Goal: Task Accomplishment & Management: Manage account settings

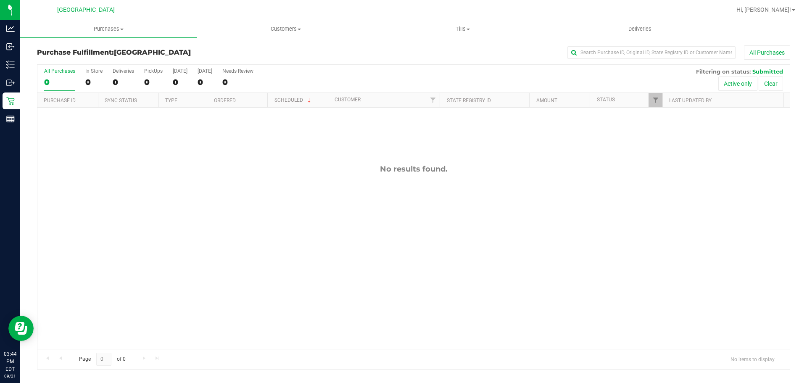
click at [389, 249] on div "No results found." at bounding box center [413, 257] width 752 height 298
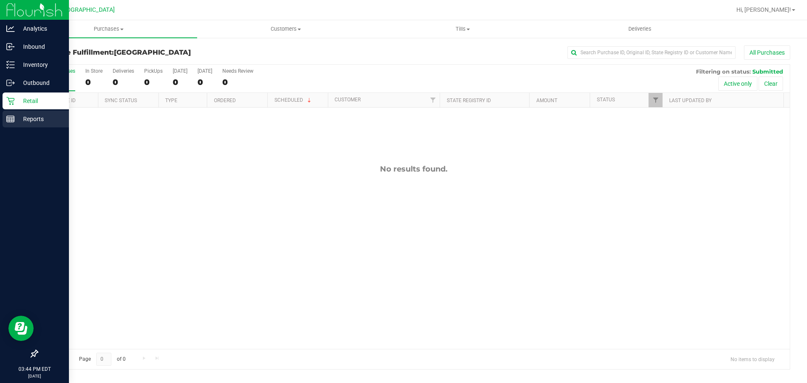
click at [5, 121] on div "Reports" at bounding box center [36, 119] width 66 height 17
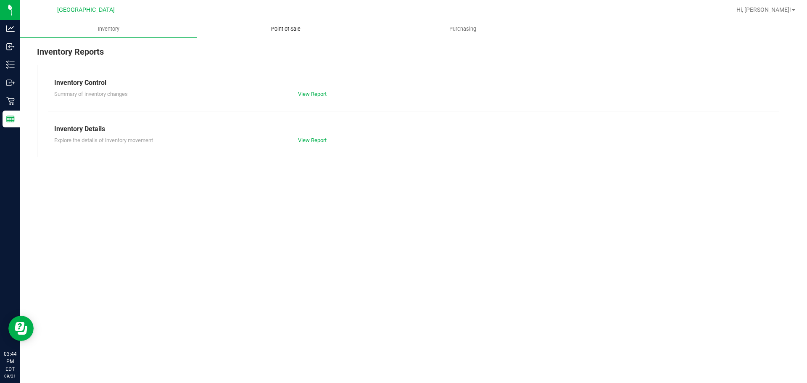
click at [286, 32] on span "Point of Sale" at bounding box center [286, 29] width 52 height 8
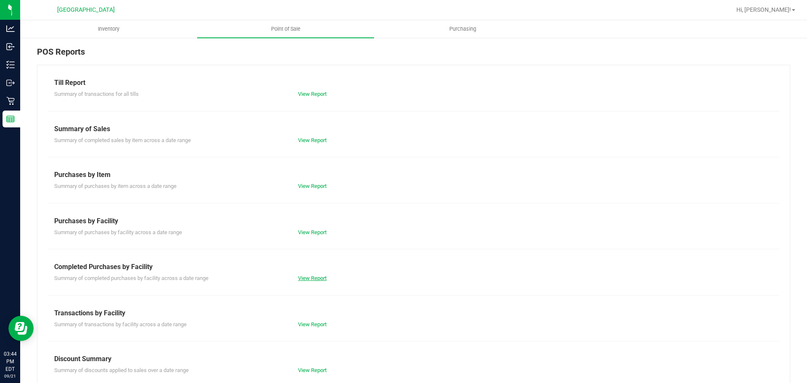
click at [312, 281] on link "View Report" at bounding box center [312, 278] width 29 height 6
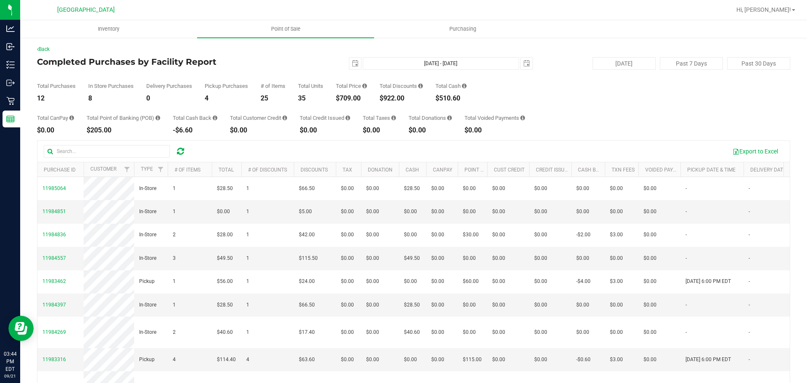
click at [571, 116] on div "Total CanPay $0.00 Total Point of Banking (POB) $205.00 Total Cash Back -$6.60 …" at bounding box center [413, 118] width 753 height 32
click at [303, 61] on div "2025-09-21 Sep 21, 2025 - Sep 21, 2025 2025-09-21" at bounding box center [410, 63] width 257 height 13
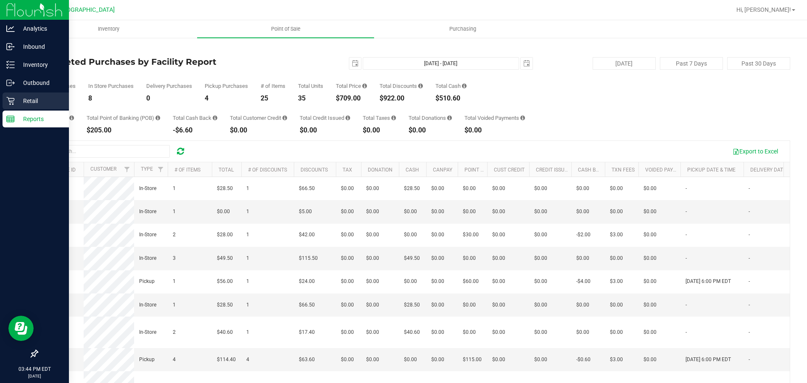
click at [0, 103] on link "Retail" at bounding box center [34, 101] width 69 height 18
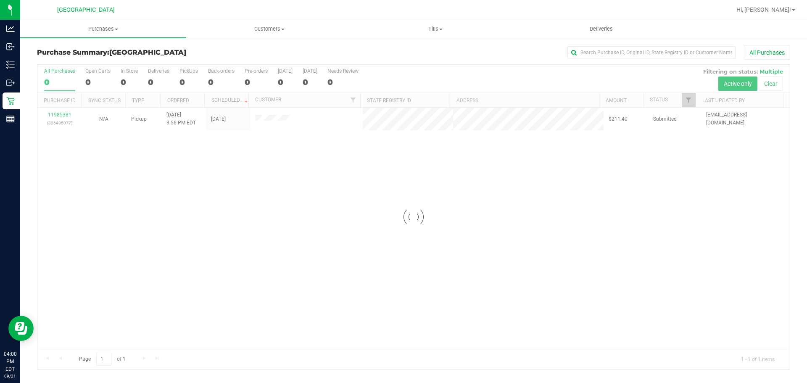
click at [58, 117] on div at bounding box center [413, 217] width 752 height 304
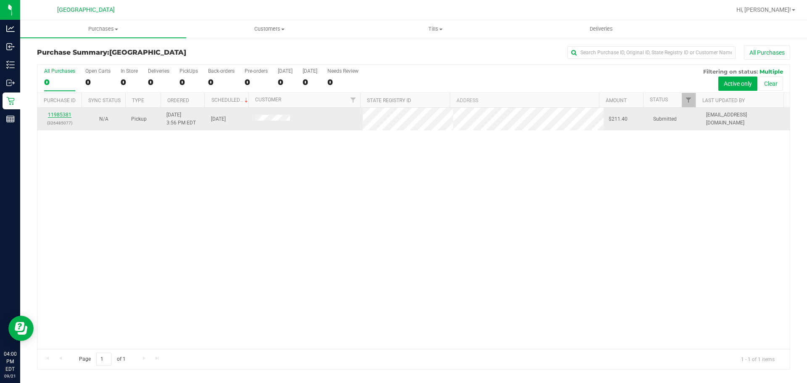
click at [63, 115] on link "11985381" at bounding box center [60, 115] width 24 height 6
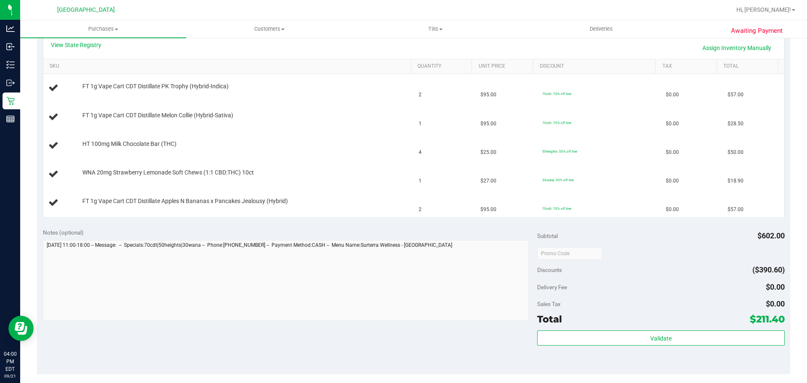
scroll to position [210, 0]
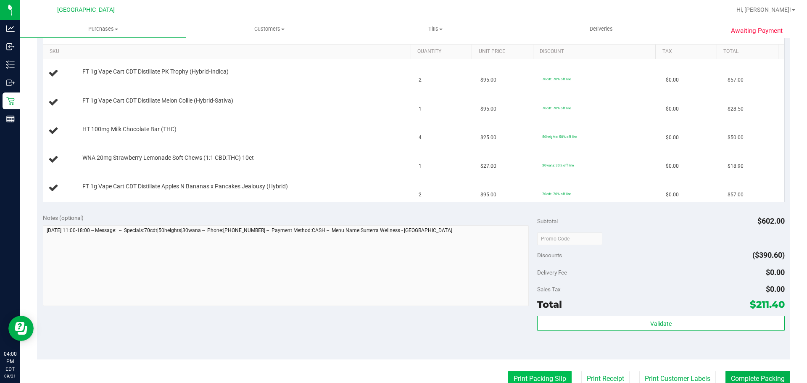
click at [535, 372] on button "Print Packing Slip" at bounding box center [539, 379] width 63 height 16
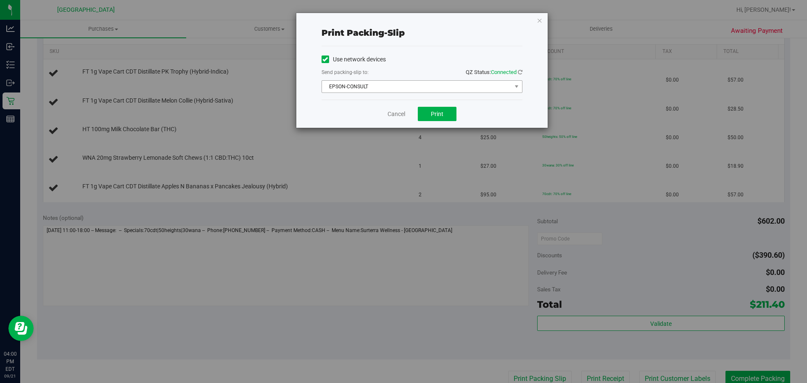
click at [425, 87] on span "EPSON-CONSULT" at bounding box center [416, 87] width 189 height 12
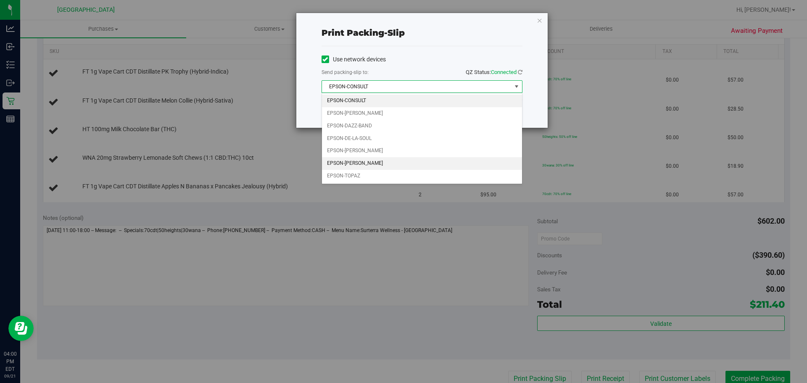
click at [388, 159] on li "EPSON-RICKY-VALLEN" at bounding box center [422, 163] width 200 height 13
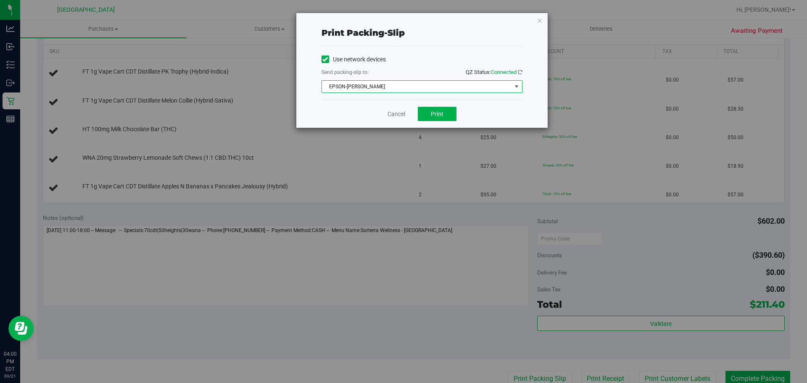
click at [434, 88] on span "EPSON-RICKY-VALLEN" at bounding box center [416, 87] width 189 height 12
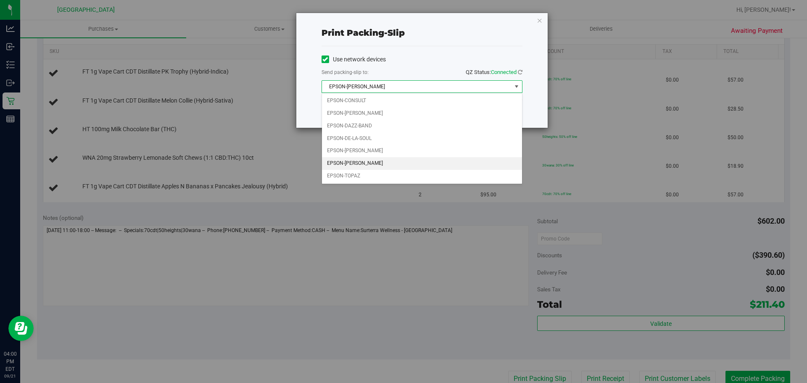
click at [422, 66] on div "Use network devices Send packing-slip to: QZ Status: Connected EPSON-RICKY-VALL…" at bounding box center [421, 73] width 201 height 40
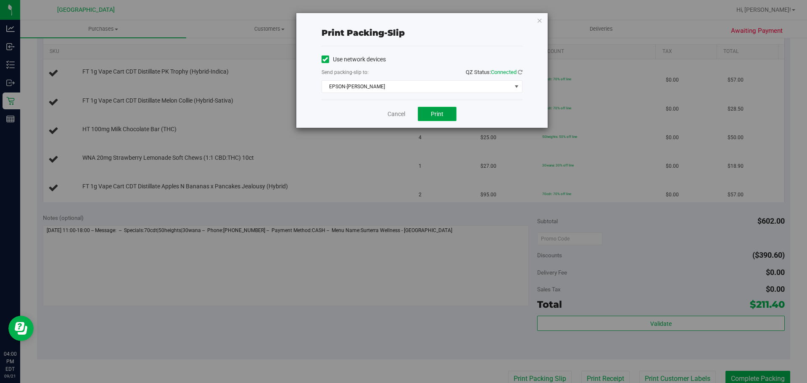
click at [443, 111] on span "Print" at bounding box center [437, 114] width 13 height 7
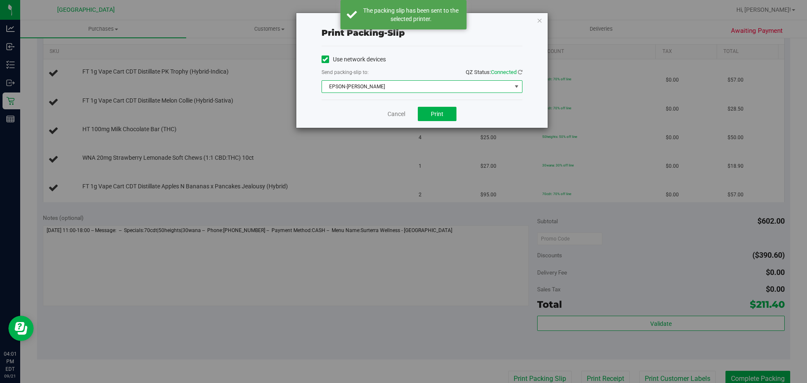
drag, startPoint x: 455, startPoint y: 89, endPoint x: 442, endPoint y: 112, distance: 26.7
click at [455, 88] on span "EPSON-RICKY-VALLEN" at bounding box center [416, 87] width 189 height 12
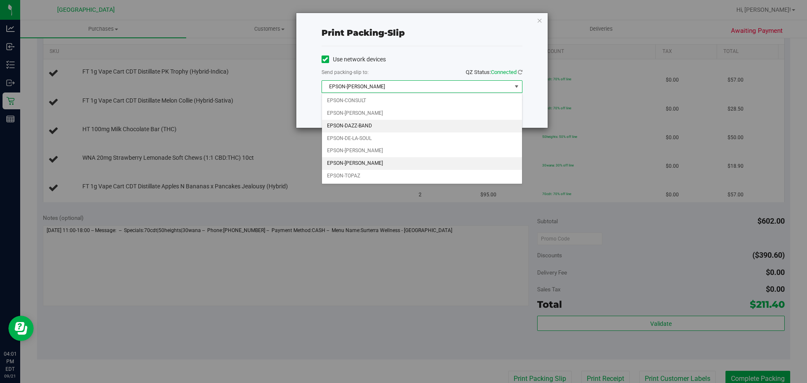
click at [371, 128] on li "EPSON-DAZZ-BAND" at bounding box center [422, 126] width 200 height 13
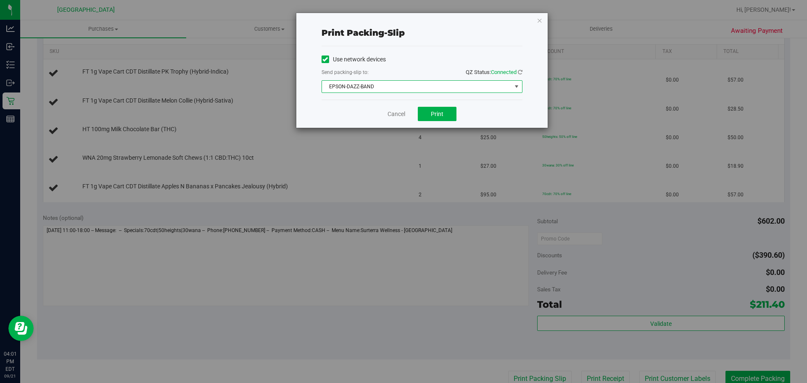
click at [537, 26] on div "Print packing-slip Use network devices Send packing-slip to: QZ Status: Connect…" at bounding box center [421, 70] width 251 height 115
click at [537, 24] on icon "button" at bounding box center [540, 20] width 6 height 10
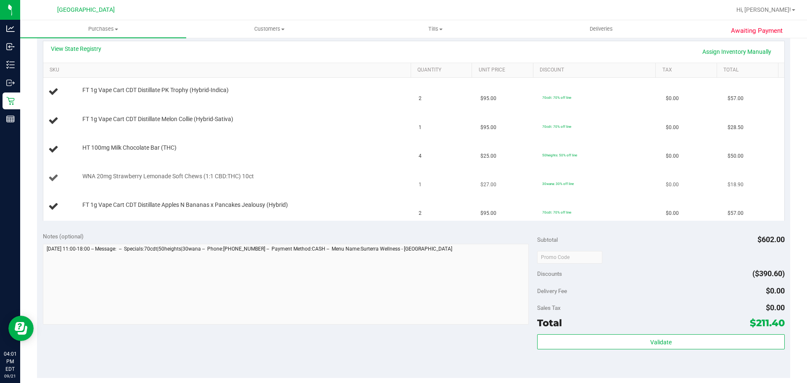
scroll to position [172, 0]
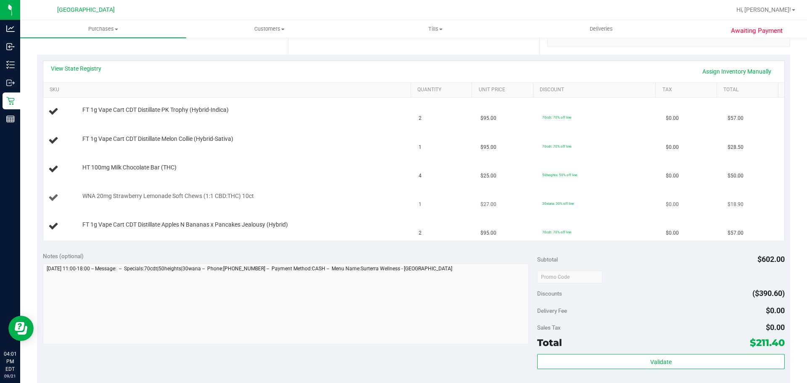
click at [355, 204] on td "WNA 20mg Strawberry Lemonade Soft Chews (1:1 CBD:THC) 10ct" at bounding box center [228, 198] width 371 height 29
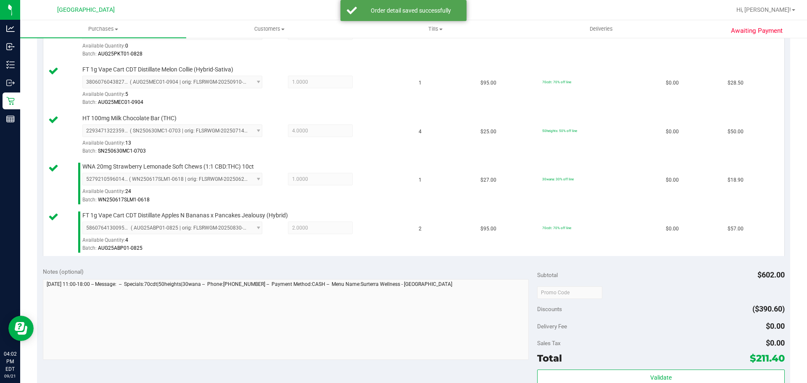
scroll to position [298, 0]
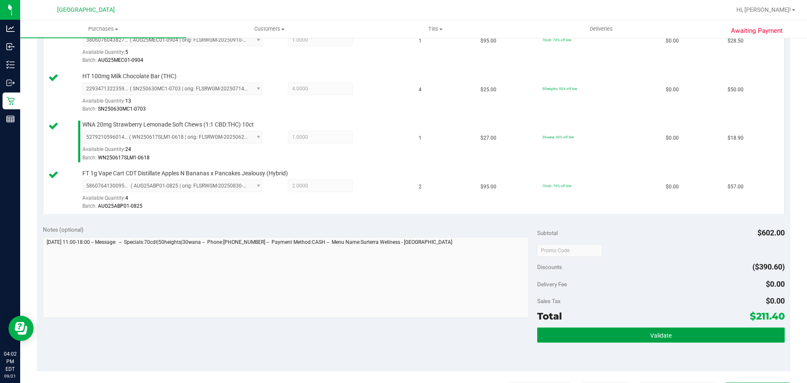
click at [557, 327] on button "Validate" at bounding box center [660, 334] width 247 height 15
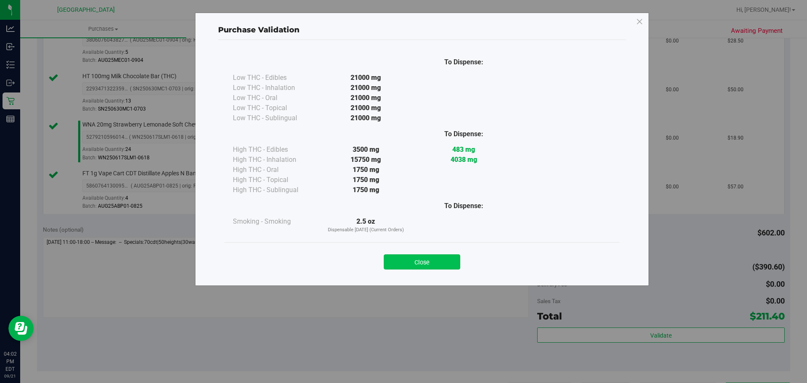
click at [426, 266] on button "Close" at bounding box center [422, 261] width 76 height 15
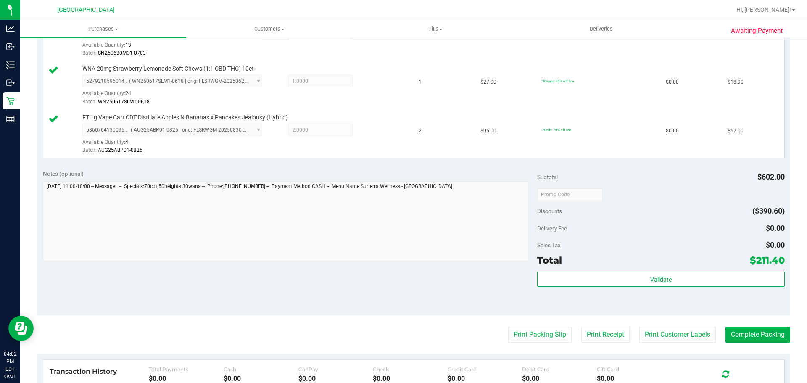
scroll to position [424, 0]
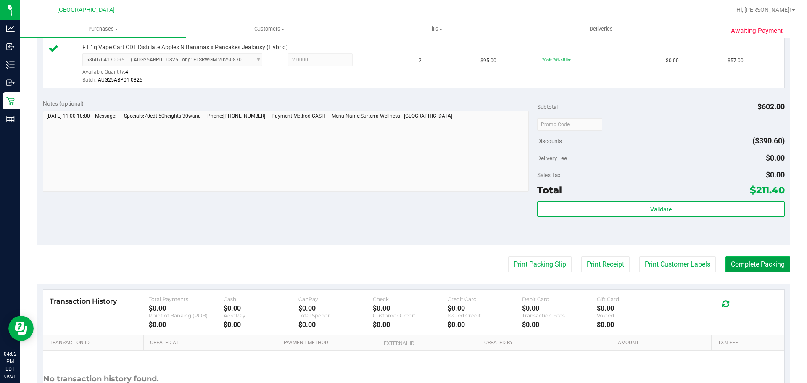
click at [761, 262] on button "Complete Packing" at bounding box center [757, 264] width 65 height 16
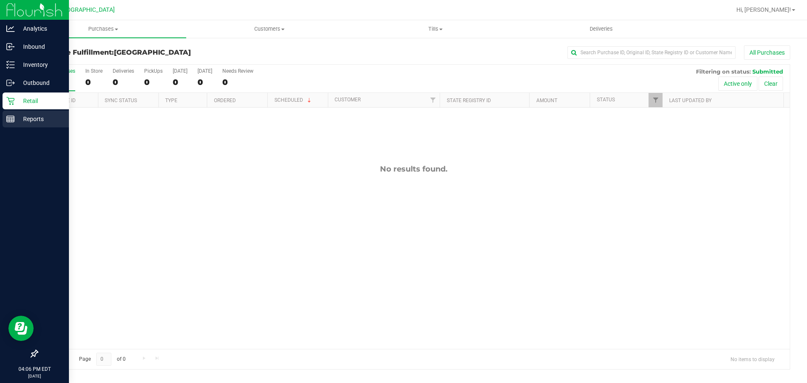
click at [24, 113] on div "Reports" at bounding box center [36, 119] width 66 height 17
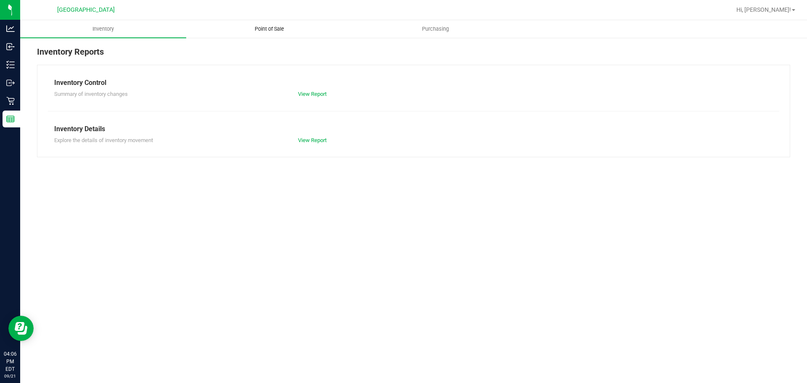
click at [246, 28] on span "Point of Sale" at bounding box center [269, 29] width 52 height 8
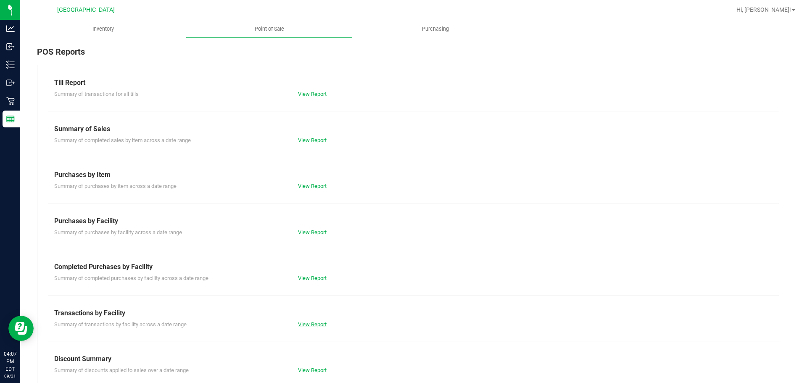
click at [314, 326] on link "View Report" at bounding box center [312, 324] width 29 height 6
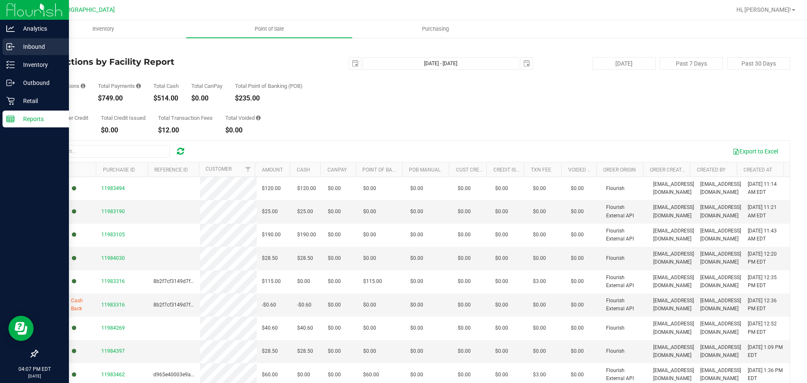
click at [13, 51] on div "Inbound" at bounding box center [36, 46] width 66 height 17
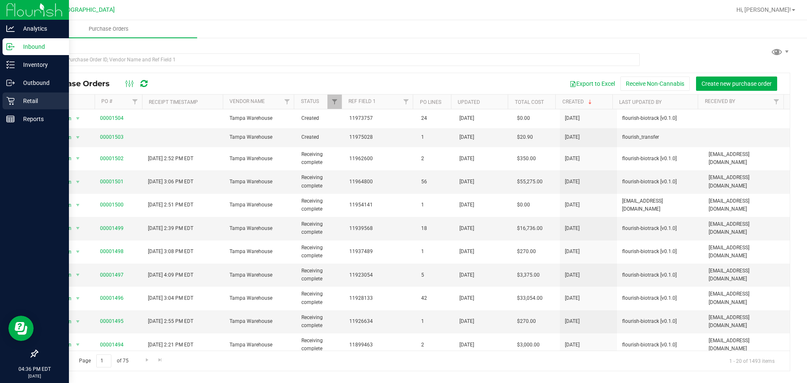
click at [0, 97] on link "Retail" at bounding box center [34, 101] width 69 height 18
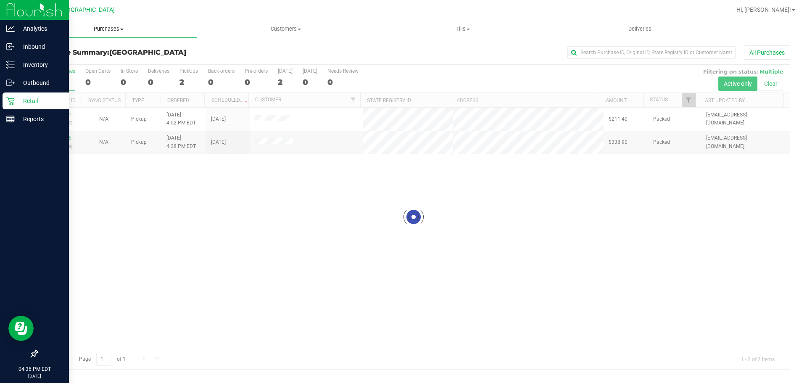
click at [102, 35] on uib-tab-heading "Purchases Summary of purchases Fulfillment All purchases" at bounding box center [108, 29] width 177 height 18
click at [84, 56] on li "Fulfillment" at bounding box center [108, 61] width 177 height 10
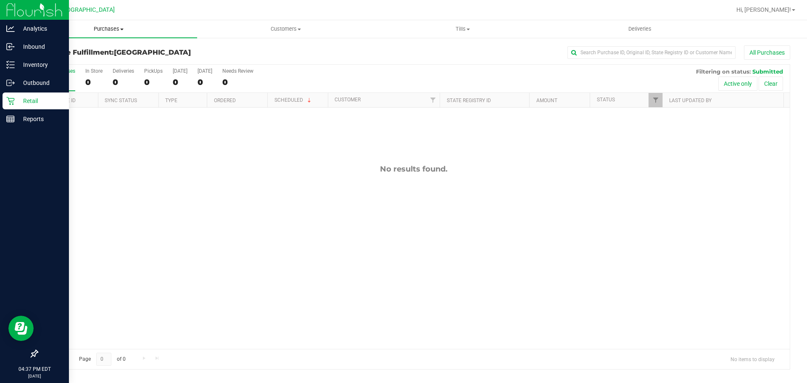
click at [115, 35] on uib-tab-heading "Purchases Summary of purchases Fulfillment All purchases" at bounding box center [108, 29] width 177 height 18
click at [97, 53] on span "Summary of purchases" at bounding box center [63, 50] width 86 height 7
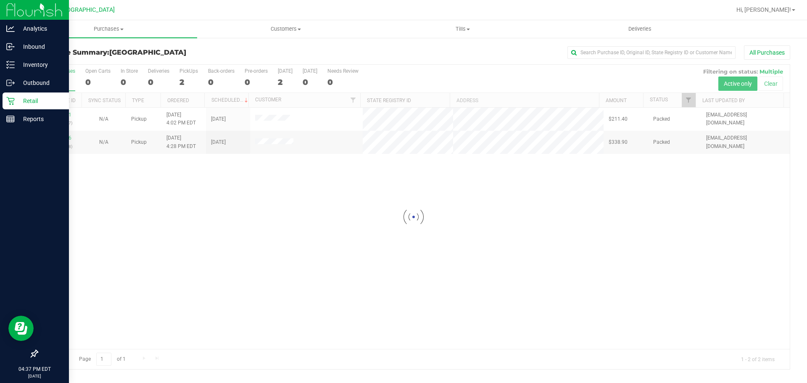
click at [65, 114] on div at bounding box center [413, 217] width 752 height 304
click at [65, 114] on link "11985381" at bounding box center [60, 115] width 24 height 6
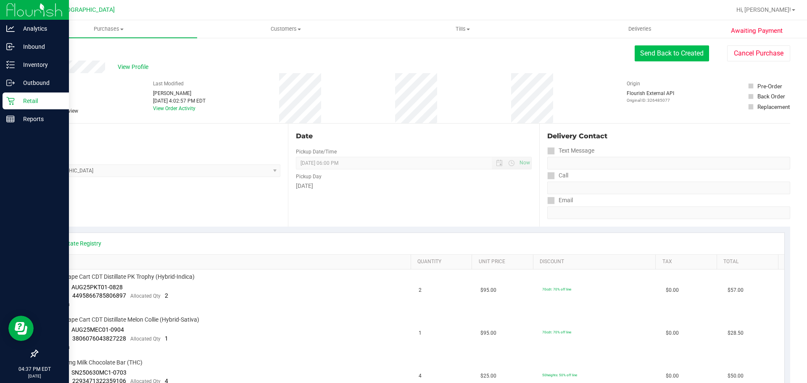
click at [667, 50] on button "Send Back to Created" at bounding box center [671, 53] width 74 height 16
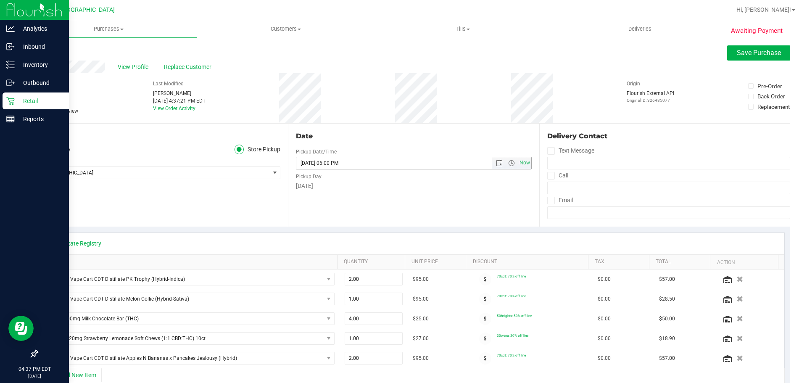
click at [313, 162] on input "09/21/2025 06:00 PM" at bounding box center [400, 163] width 209 height 12
type input "09/22/2025 06:00 PM"
click at [463, 200] on div "Date Pickup Date/Time 09/22/2025 Now 09/22/2025 06:00 PM Now Pickup Day Sunday" at bounding box center [413, 175] width 251 height 103
click at [767, 52] on span "Save Purchase" at bounding box center [759, 53] width 44 height 8
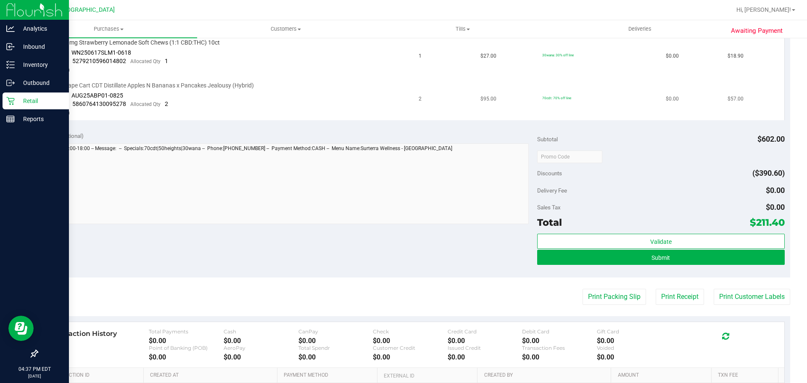
scroll to position [470, 0]
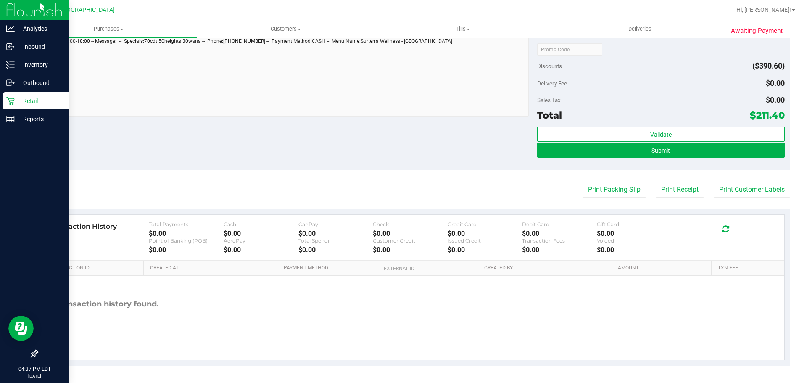
click at [618, 159] on div "Validate Submit" at bounding box center [660, 145] width 247 height 38
click at [618, 154] on button "Submit" at bounding box center [660, 149] width 247 height 15
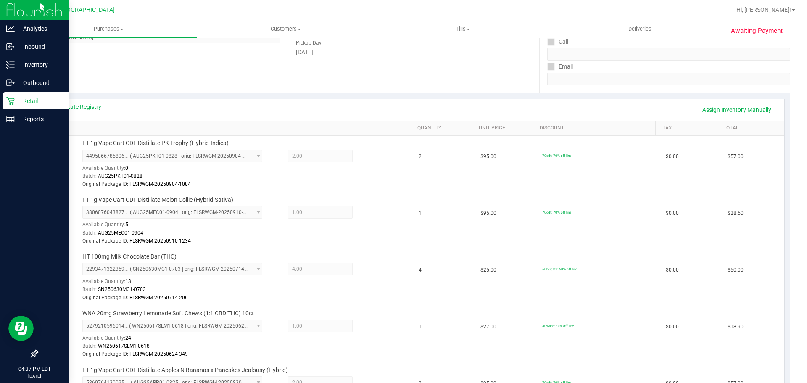
scroll to position [0, 0]
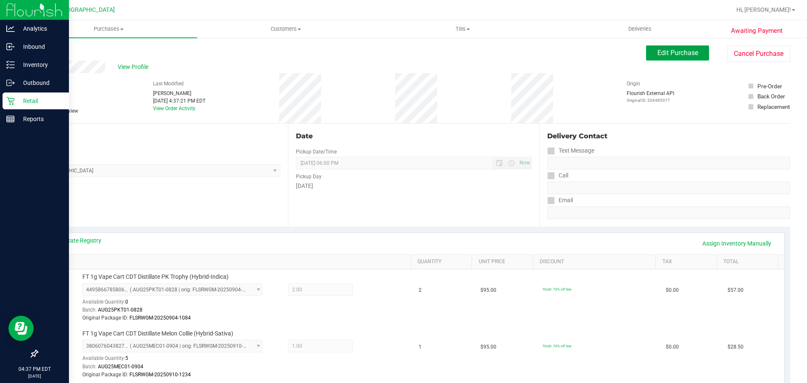
click at [669, 58] on button "Edit Purchase" at bounding box center [677, 52] width 63 height 15
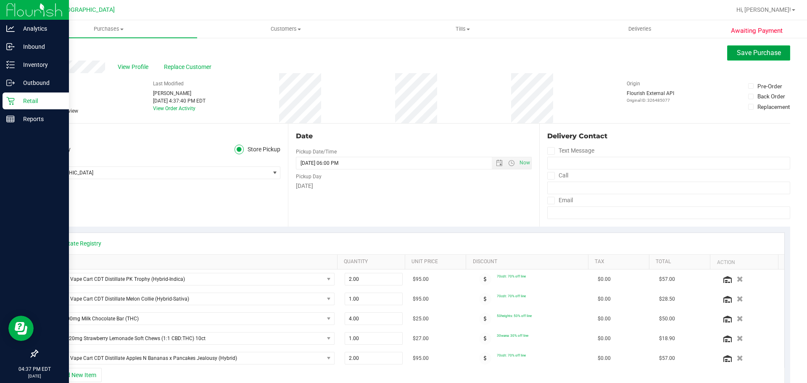
click at [750, 56] on span "Save Purchase" at bounding box center [759, 53] width 44 height 8
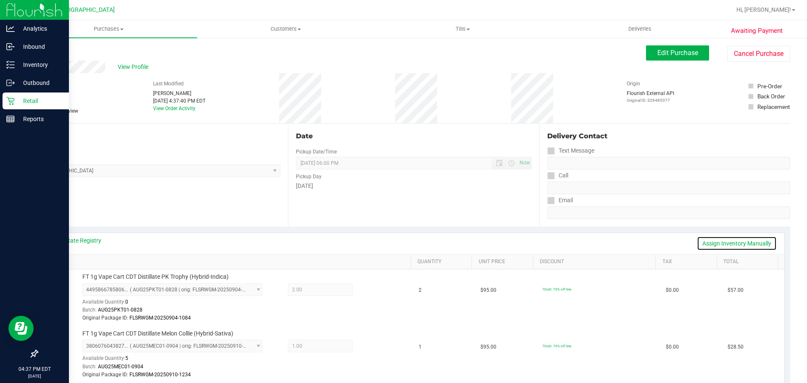
click at [739, 238] on link "Assign Inventory Manually" at bounding box center [737, 243] width 80 height 14
click at [368, 292] on icon at bounding box center [372, 291] width 9 height 10
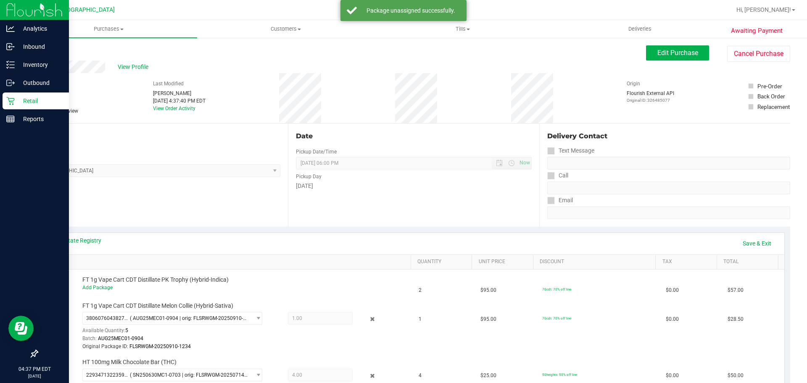
scroll to position [42, 0]
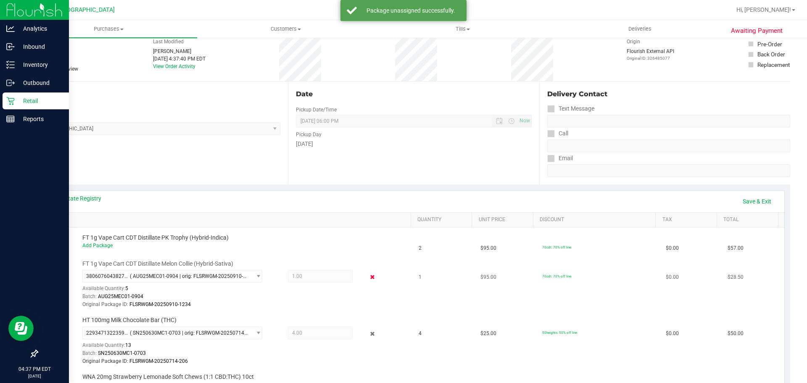
click at [368, 279] on icon at bounding box center [372, 277] width 9 height 10
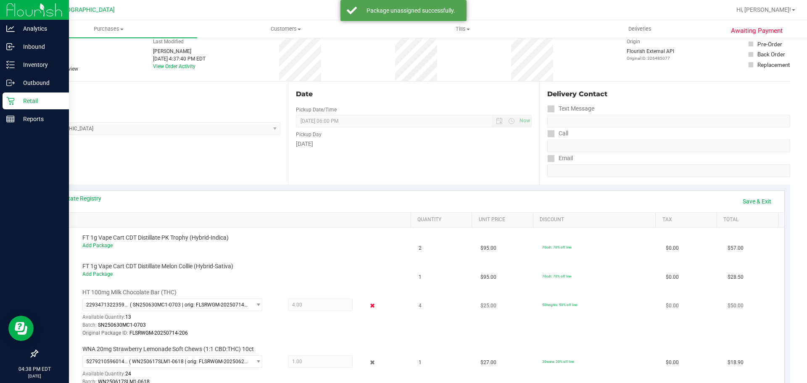
click at [368, 306] on icon at bounding box center [372, 306] width 9 height 10
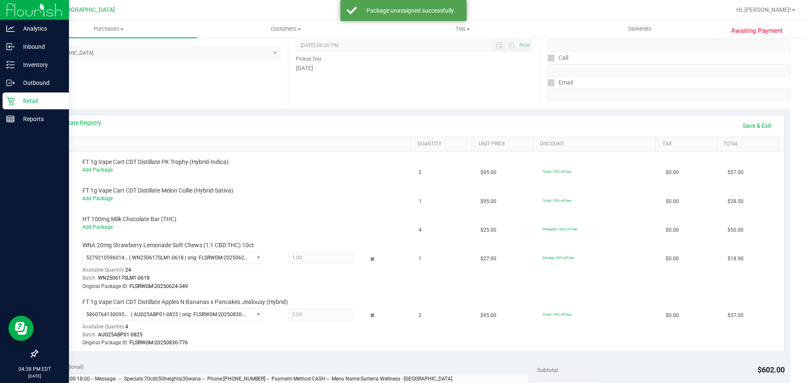
scroll to position [126, 0]
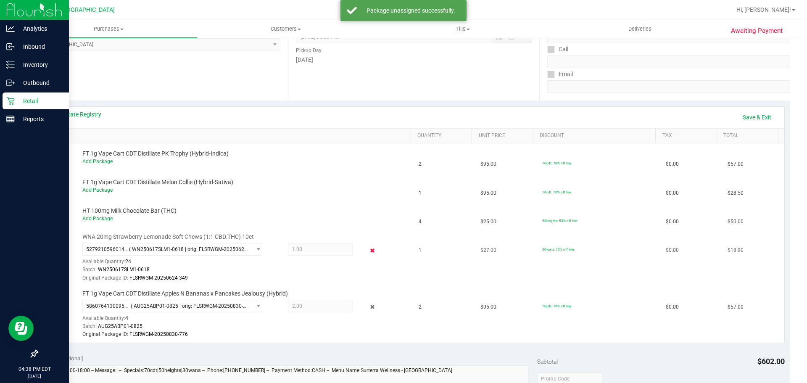
click at [368, 250] on icon at bounding box center [372, 250] width 9 height 10
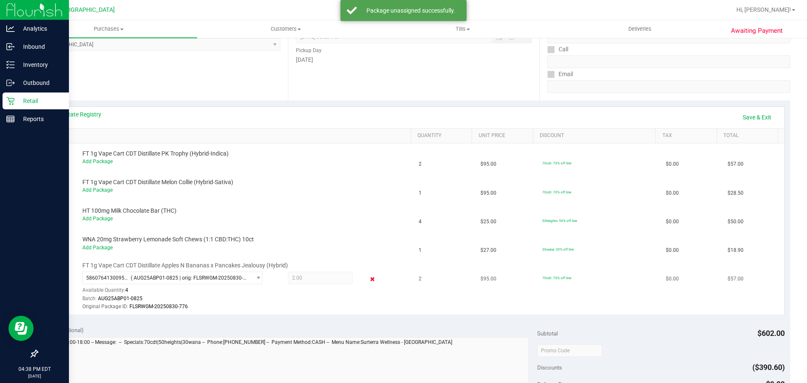
click at [368, 275] on icon at bounding box center [372, 279] width 9 height 10
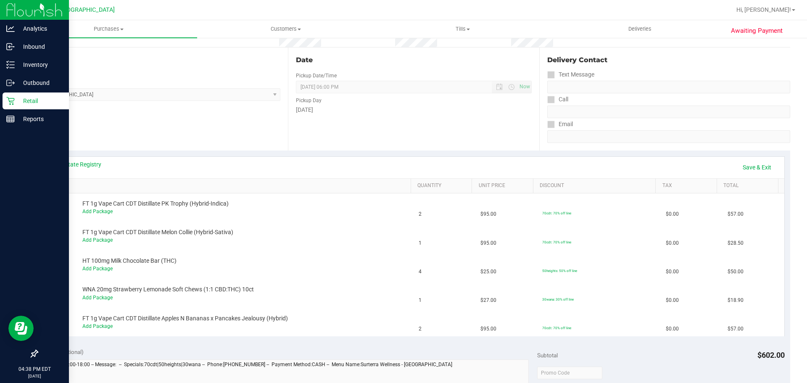
scroll to position [0, 0]
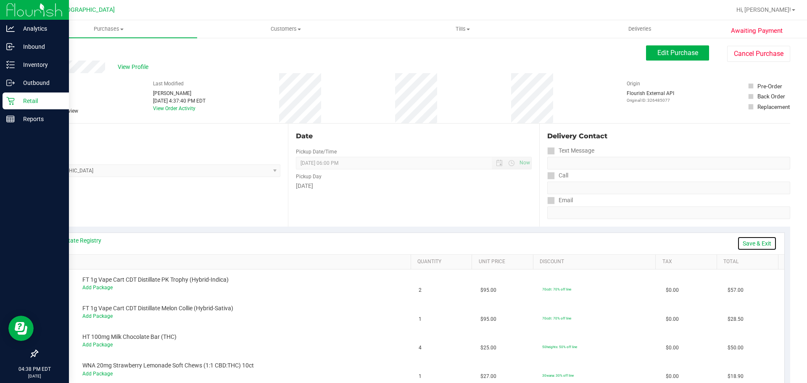
click at [737, 241] on link "Save & Exit" at bounding box center [756, 243] width 39 height 14
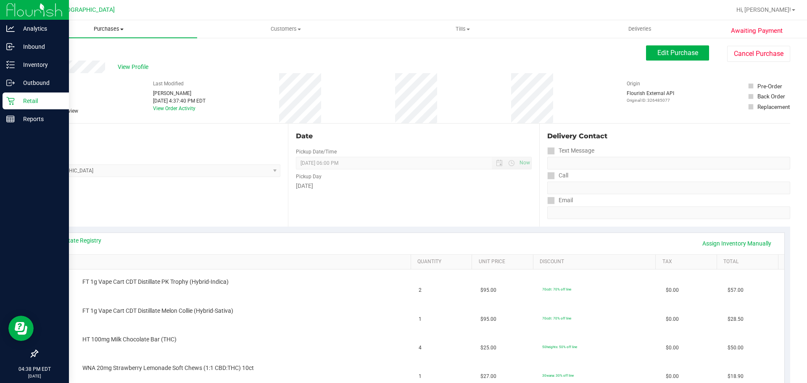
click at [87, 37] on uib-tab-heading "Purchases Summary of purchases Fulfillment All purchases" at bounding box center [108, 29] width 177 height 18
click at [64, 58] on span "Fulfillment" at bounding box center [46, 60] width 52 height 7
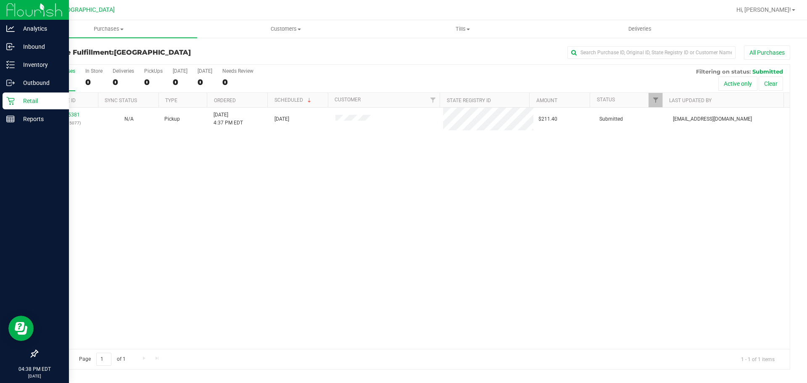
click at [197, 188] on div "11985381 (326485077) N/A Pickup 9/21/2025 4:37 PM EDT 9/22/2025 $211.40 Submitt…" at bounding box center [413, 228] width 752 height 241
click at [112, 27] on span "Purchases" at bounding box center [108, 29] width 177 height 8
click at [68, 46] on li "Summary of purchases" at bounding box center [108, 51] width 177 height 10
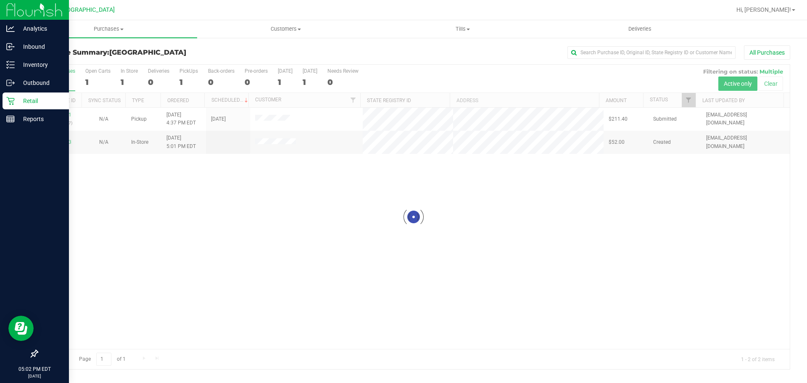
click at [67, 143] on div at bounding box center [413, 217] width 752 height 304
click at [65, 143] on link "11985743" at bounding box center [60, 142] width 24 height 6
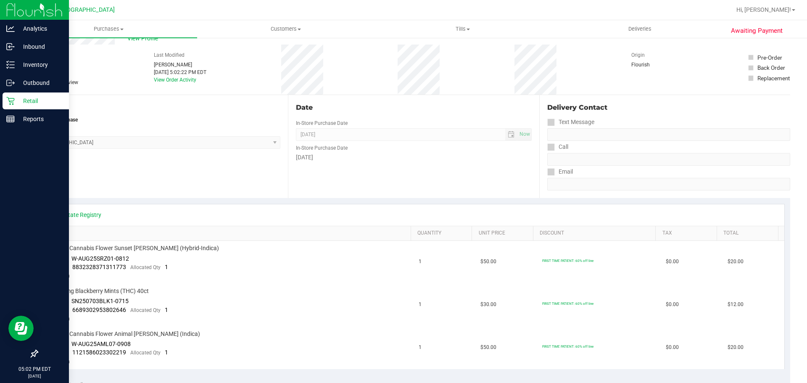
scroll to position [84, 0]
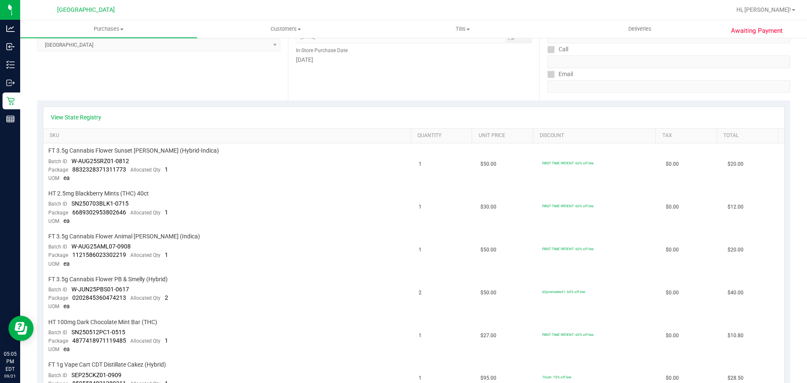
scroll to position [210, 0]
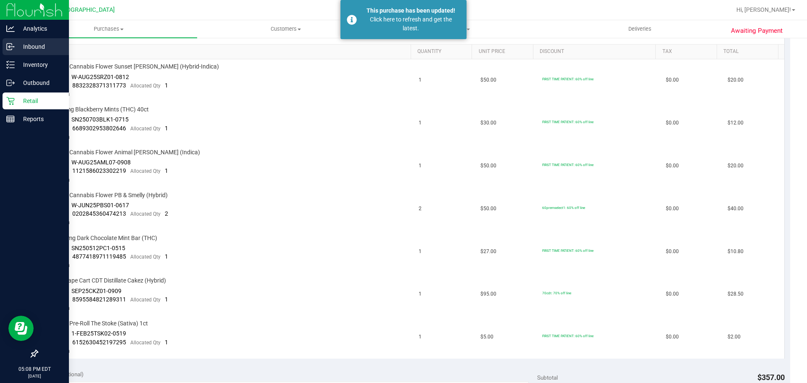
click at [32, 52] on div "Inbound" at bounding box center [36, 46] width 66 height 17
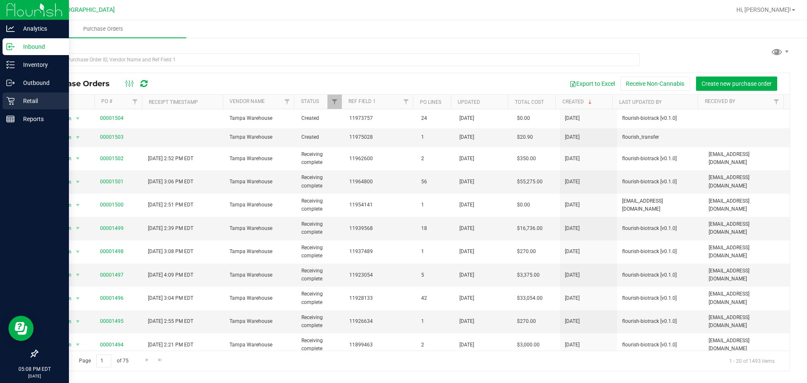
click at [12, 102] on icon at bounding box center [10, 101] width 8 height 8
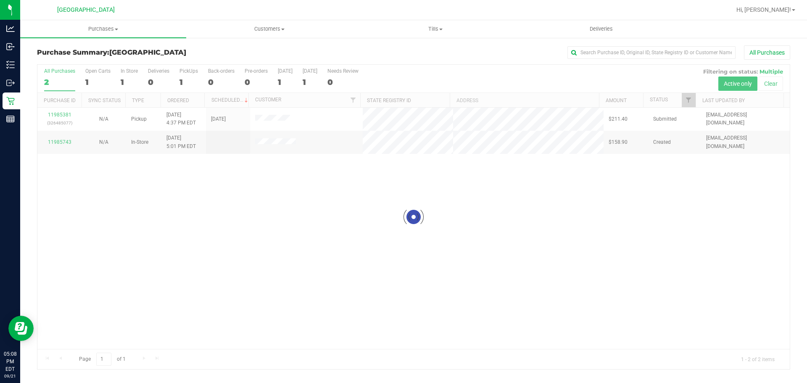
click at [95, 39] on div "Purchase Summary: [GEOGRAPHIC_DATA] All Purchases Loading... All Purchases 2 Op…" at bounding box center [413, 207] width 787 height 341
click at [100, 35] on uib-tab-heading "Purchases Summary of purchases Fulfillment All purchases" at bounding box center [103, 29] width 166 height 18
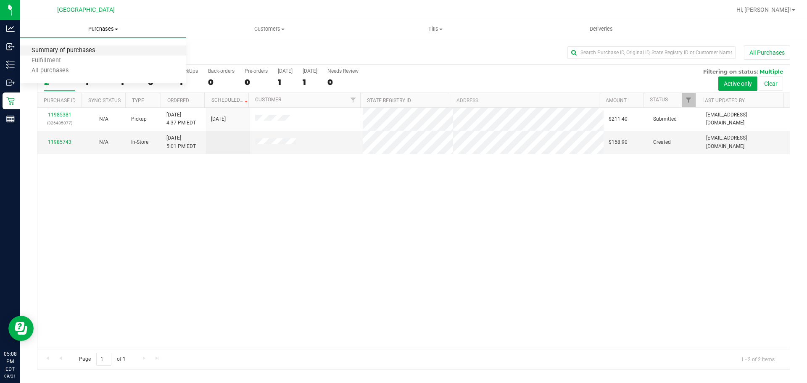
click at [92, 47] on span "Summary of purchases" at bounding box center [63, 50] width 86 height 7
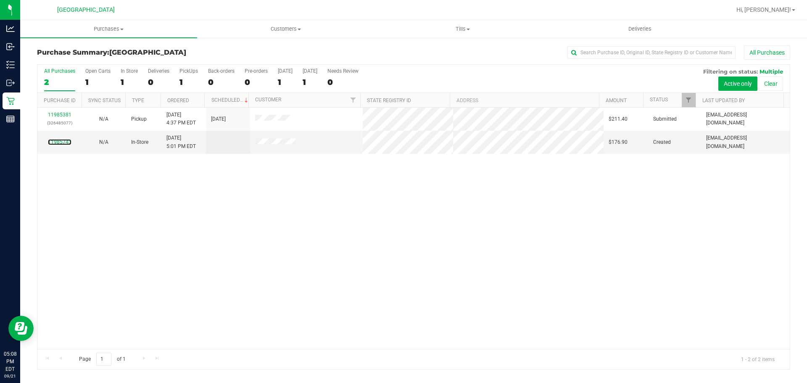
click at [56, 140] on link "11985743" at bounding box center [60, 142] width 24 height 6
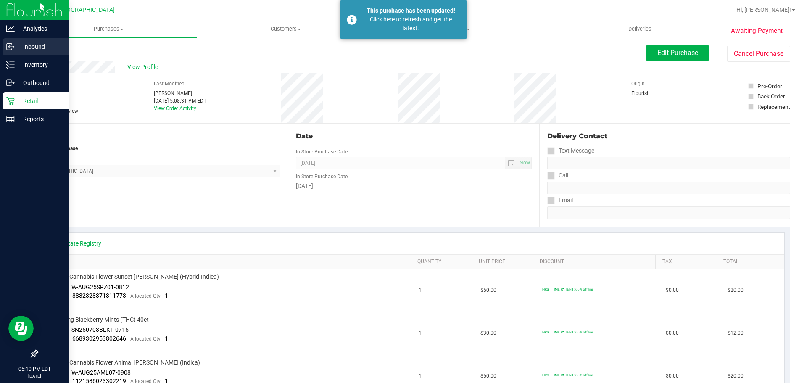
click at [14, 50] on icon at bounding box center [10, 46] width 8 height 8
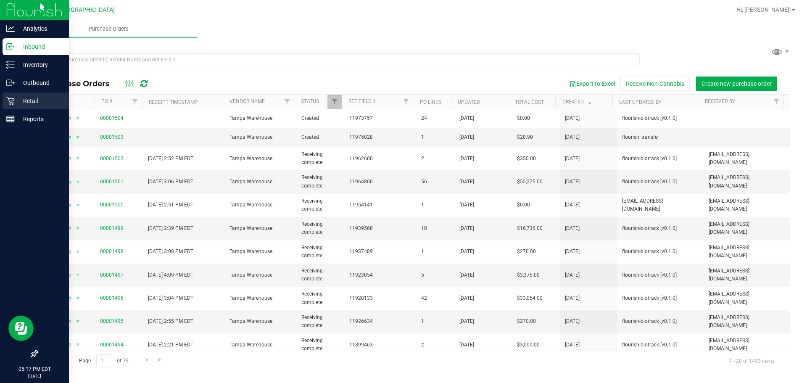
click at [3, 105] on div "Retail" at bounding box center [36, 100] width 66 height 17
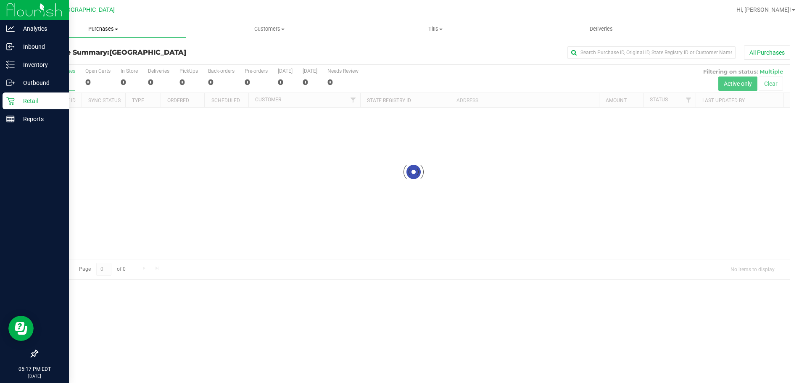
click at [85, 26] on span "Purchases" at bounding box center [103, 29] width 166 height 8
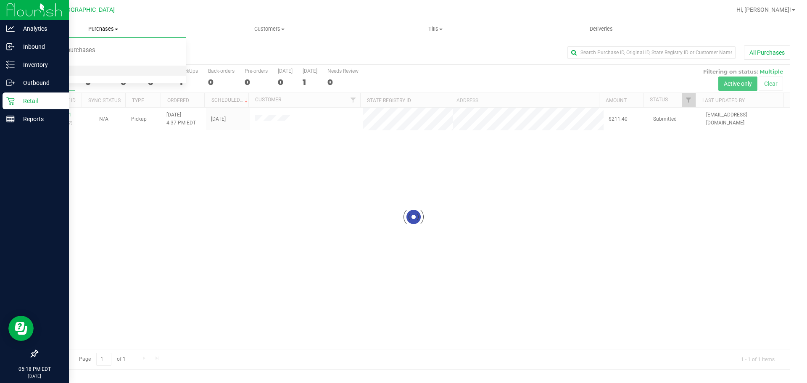
click at [74, 68] on span "All purchases" at bounding box center [50, 70] width 60 height 7
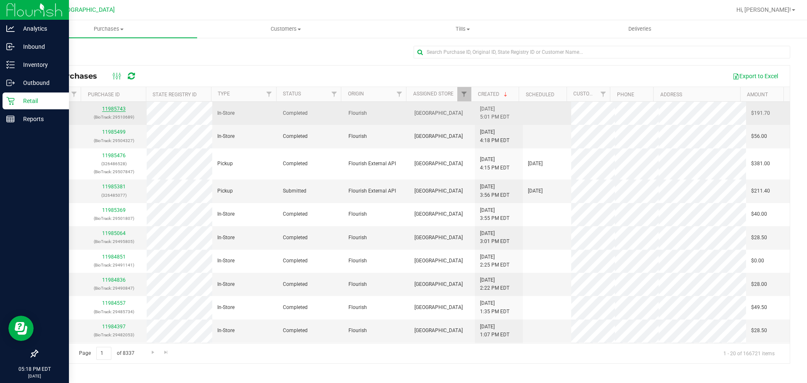
click at [108, 108] on link "11985743" at bounding box center [114, 109] width 24 height 6
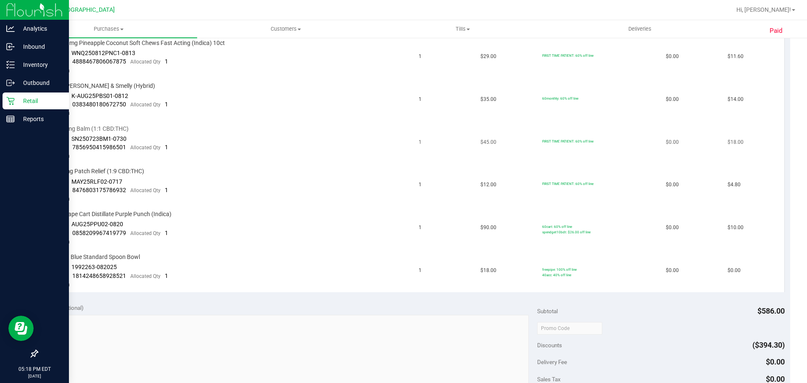
scroll to position [546, 0]
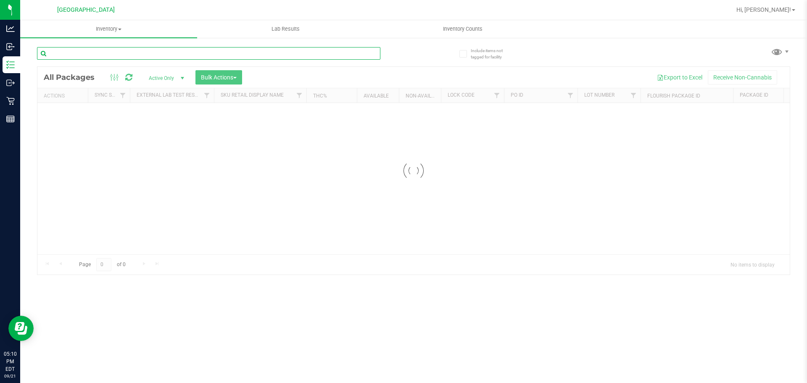
click at [173, 53] on input "text" at bounding box center [208, 53] width 343 height 13
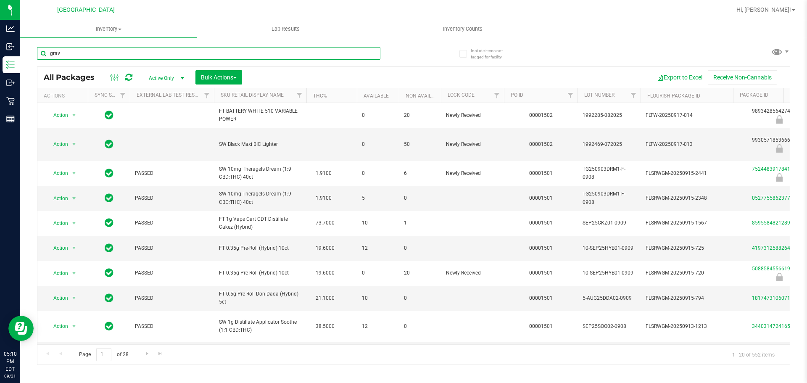
type input "grav"
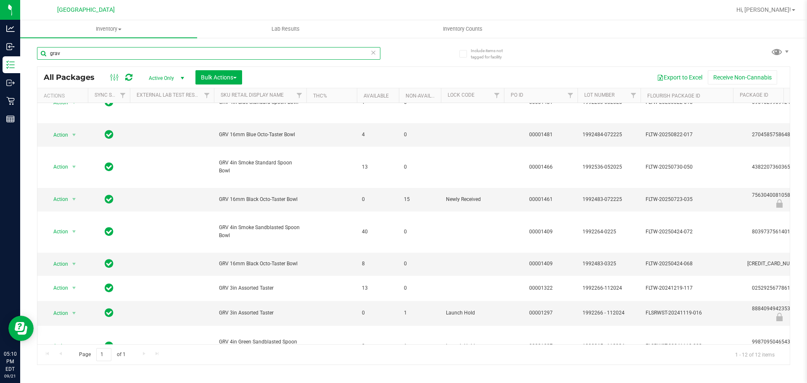
scroll to position [173, 0]
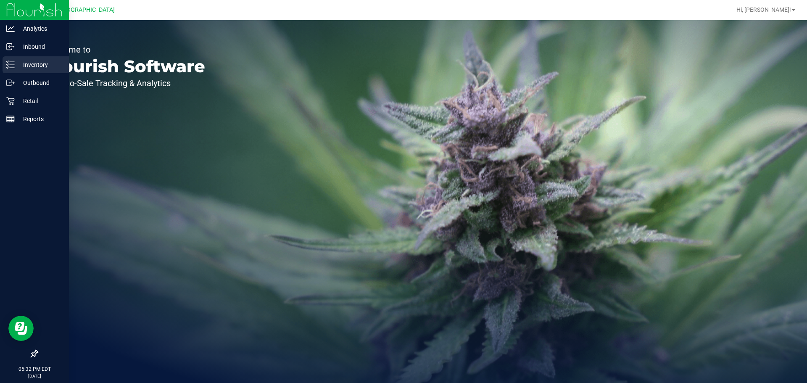
click at [6, 61] on div "Inventory" at bounding box center [36, 64] width 66 height 17
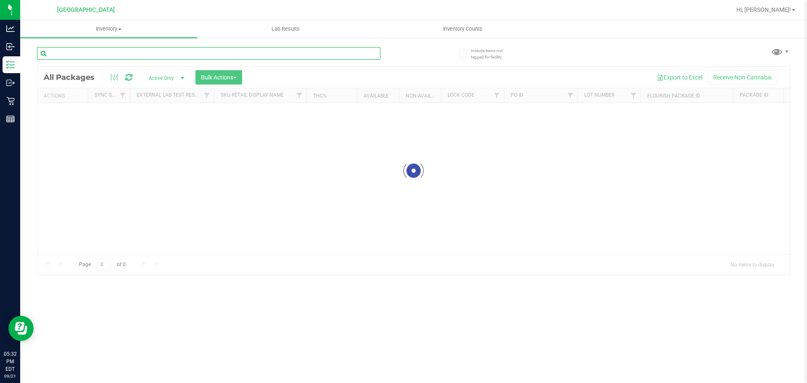
click at [119, 58] on input "text" at bounding box center [208, 53] width 343 height 13
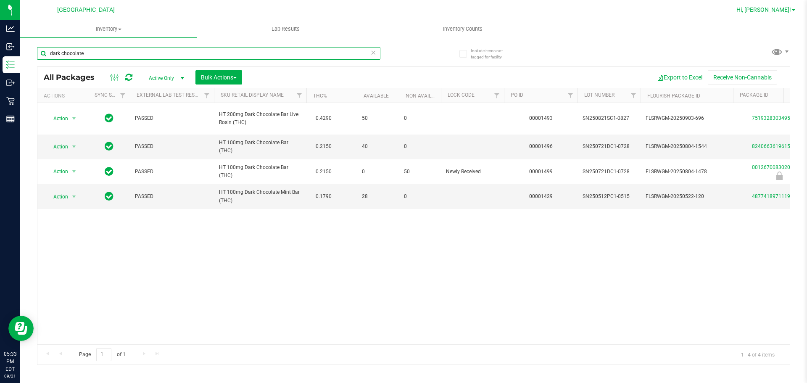
type input "dark chocolate"
click at [781, 13] on link "Hi, [PERSON_NAME]!" at bounding box center [766, 9] width 66 height 9
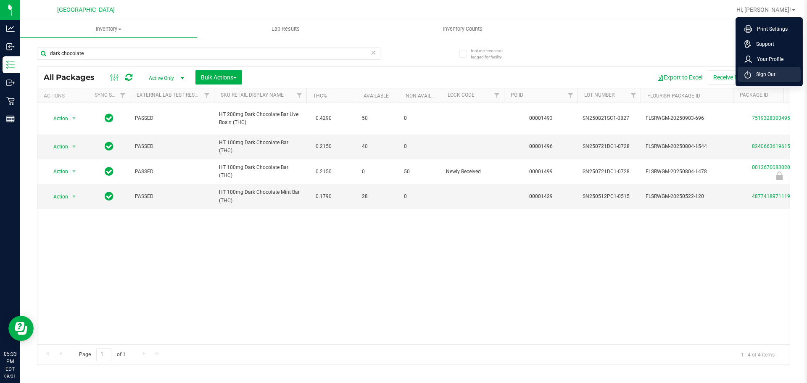
click at [766, 71] on span "Sign Out" at bounding box center [763, 74] width 24 height 8
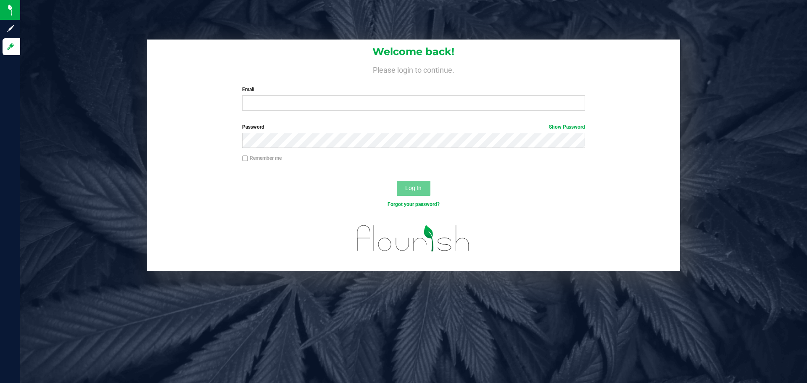
click at [197, 344] on div "Welcome back! Please login to continue. Email Required Please format your email…" at bounding box center [413, 191] width 787 height 383
